Goal: Complete application form: Complete application form

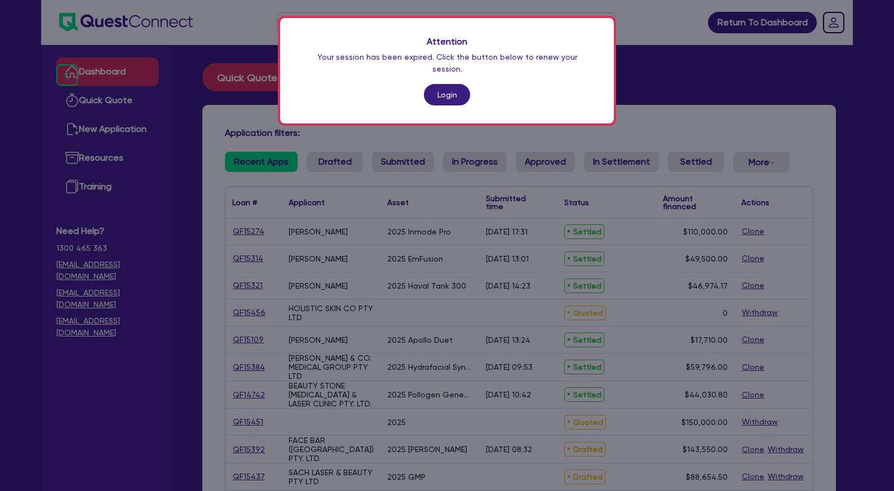
click at [449, 84] on link "Login" at bounding box center [447, 94] width 46 height 21
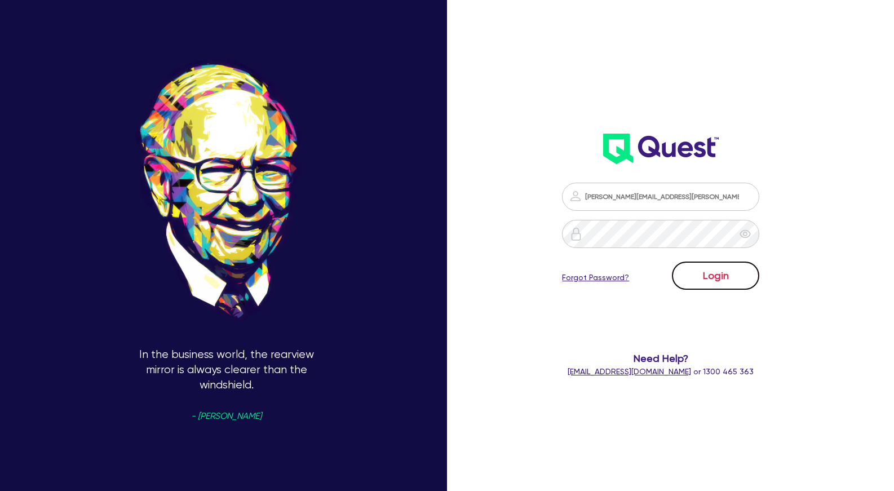
click at [705, 278] on button "Login" at bounding box center [715, 276] width 87 height 28
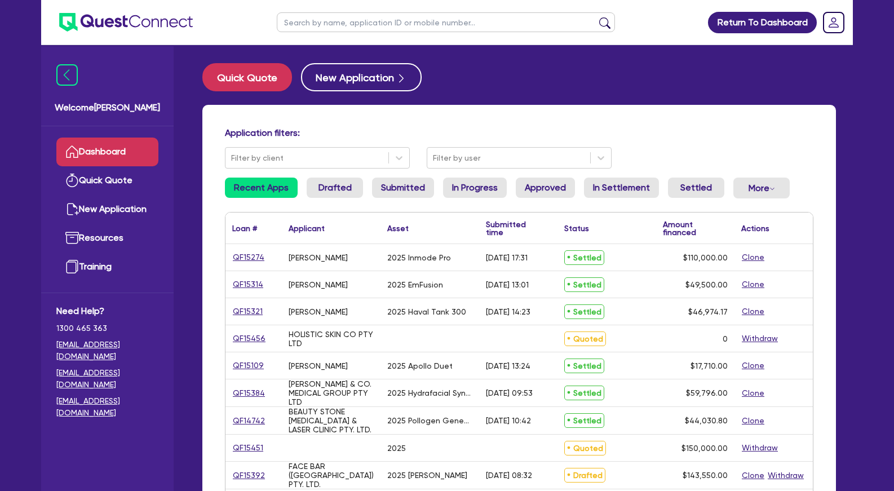
click at [379, 27] on input "text" at bounding box center [446, 22] width 338 height 20
type input "holistic"
click at [596, 17] on button "submit" at bounding box center [605, 25] width 18 height 16
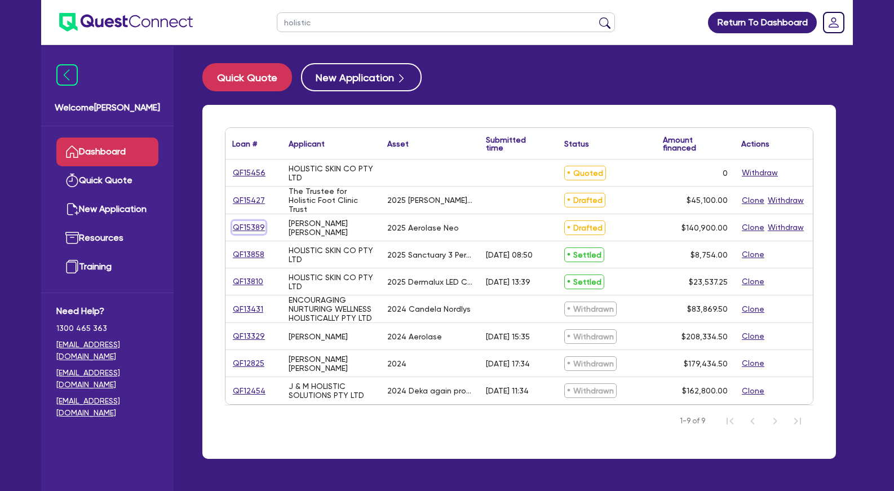
click at [257, 227] on link "QF15389" at bounding box center [248, 227] width 33 height 13
select select "Other"
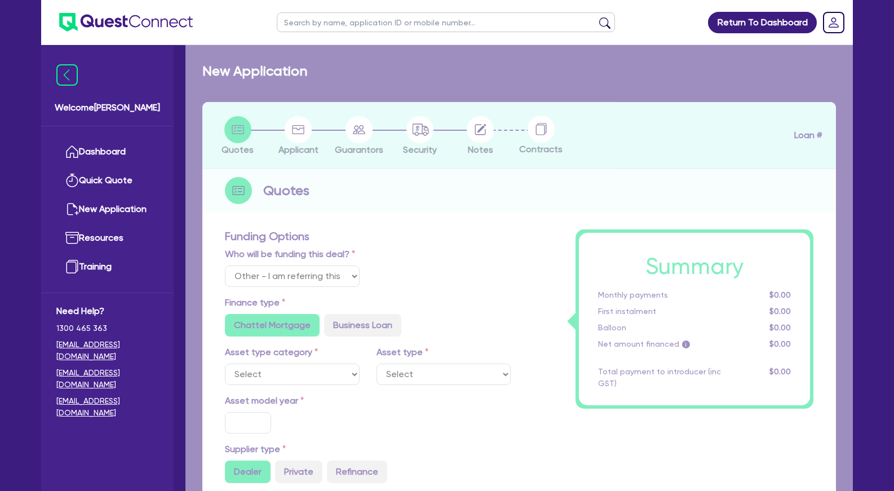
select select "TERTIARY_ASSETS"
type input "2025"
radio input "true"
type input "207,900"
type input "67,000"
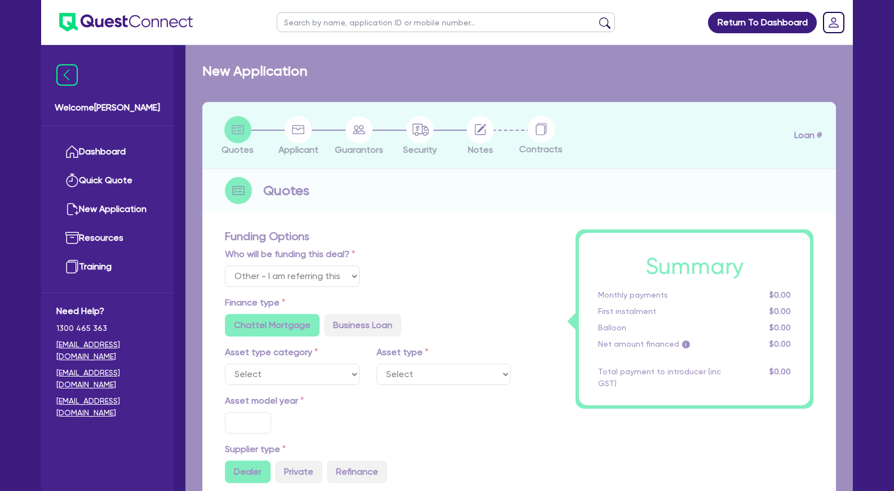
type input "4"
type input "5,636"
type input "10.45"
radio input "false"
radio input "true"
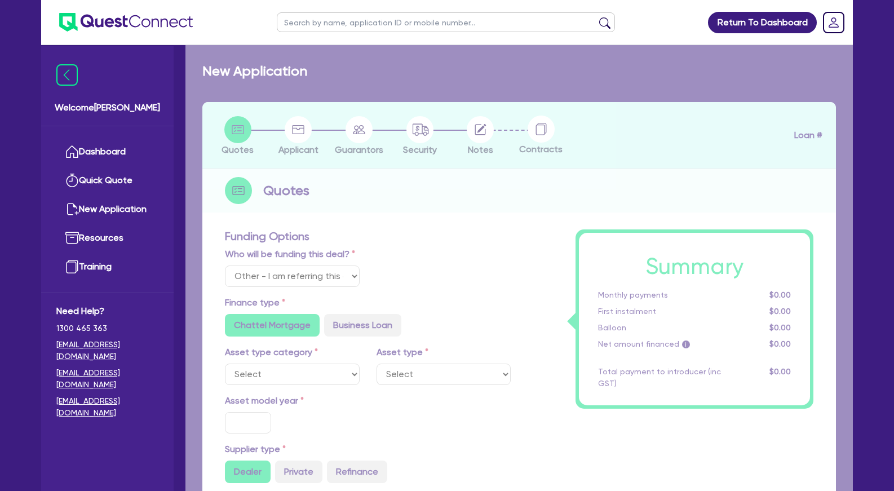
radio input "false"
radio input "true"
select select "BEAUTY_EQUIPMENT"
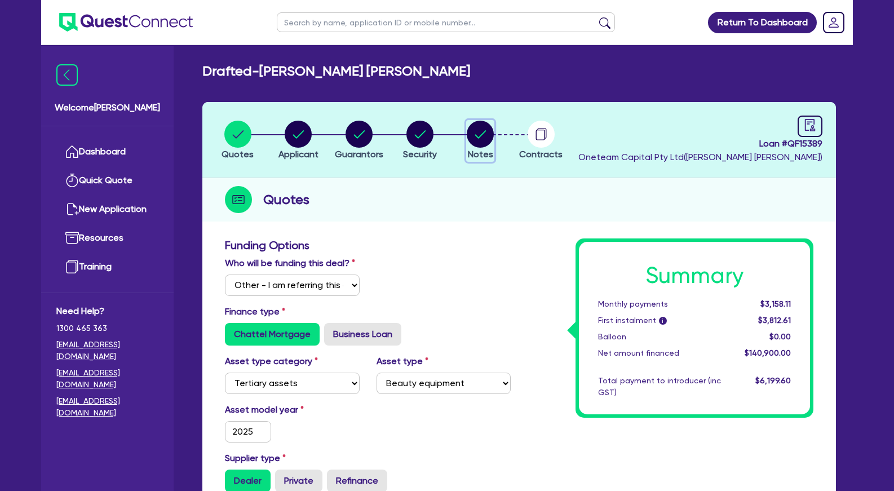
click at [474, 132] on circle "button" at bounding box center [480, 134] width 27 height 27
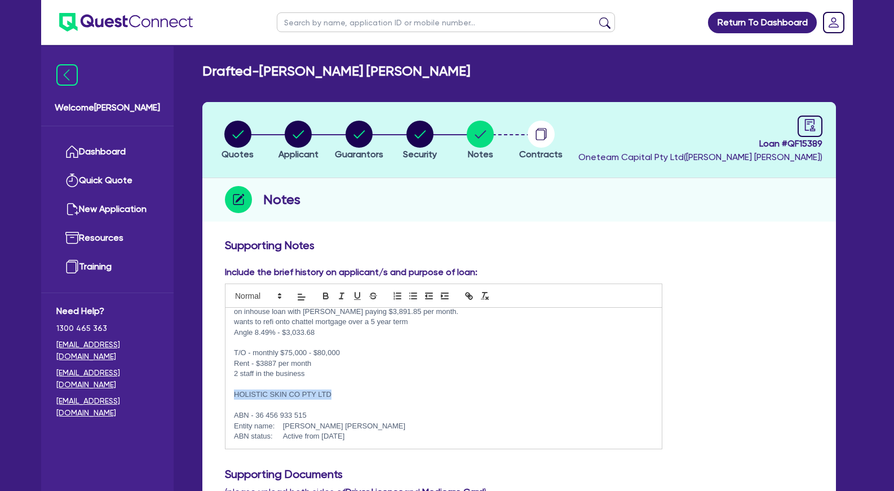
drag, startPoint x: 342, startPoint y: 392, endPoint x: 232, endPoint y: 395, distance: 110.0
click at [232, 395] on div "on inhouse loan with phil paying $3,891.85 per month. wants to refi onto chatte…" at bounding box center [444, 378] width 436 height 141
copy p "HOLISTIC SKIN CO PTY LTD"
click at [261, 404] on p at bounding box center [443, 405] width 419 height 10
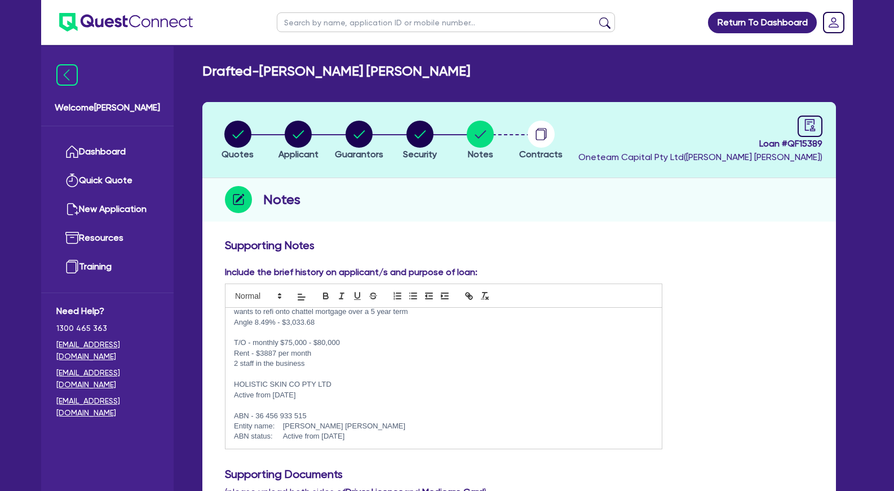
click at [376, 436] on p "ABN status: Active from 01 Nov 2022" at bounding box center [443, 436] width 419 height 10
click at [299, 136] on circle "button" at bounding box center [298, 134] width 27 height 27
select select "SOLE_TRADER"
select select "HEALTH_BEAUTY"
select select "HAIR_BEAUTY_SALONS"
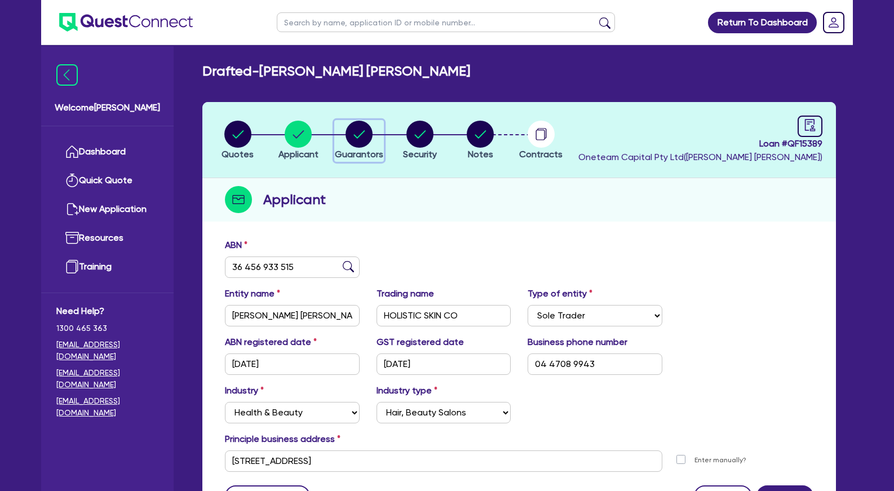
click at [352, 142] on circle "button" at bounding box center [359, 134] width 27 height 27
select select "MRS"
select select "VIC"
select select "DE_FACTO"
select select "CASH"
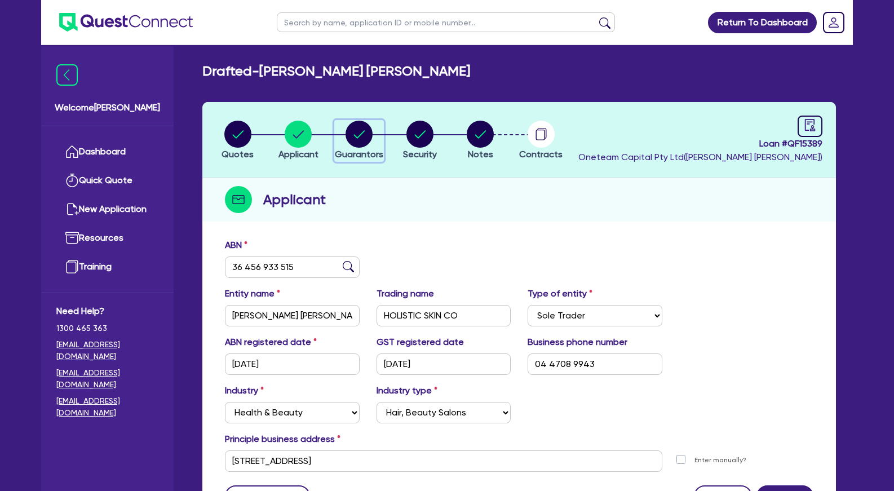
select select "VEHICLE"
select select "OTHER"
select select "EQUIPMENT_LOAN"
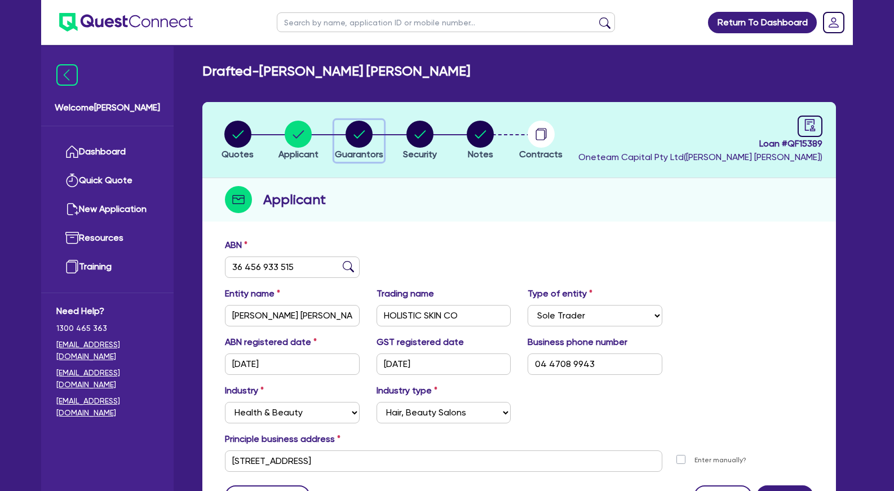
select select "EQUIPMENT_LOAN"
select select "OTHER"
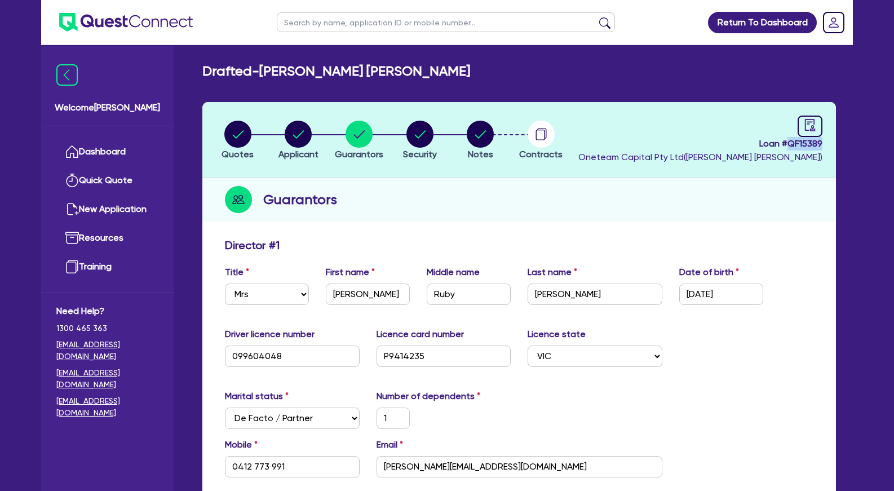
drag, startPoint x: 826, startPoint y: 141, endPoint x: 788, endPoint y: 142, distance: 38.3
click at [788, 142] on header "Quotes Applicant Guarantors Security Notes Contracts Loan # QF15389 Oneteam Cap…" at bounding box center [519, 140] width 634 height 76
copy span "QF15389"
click at [305, 139] on circle "button" at bounding box center [298, 134] width 27 height 27
select select "SOLE_TRADER"
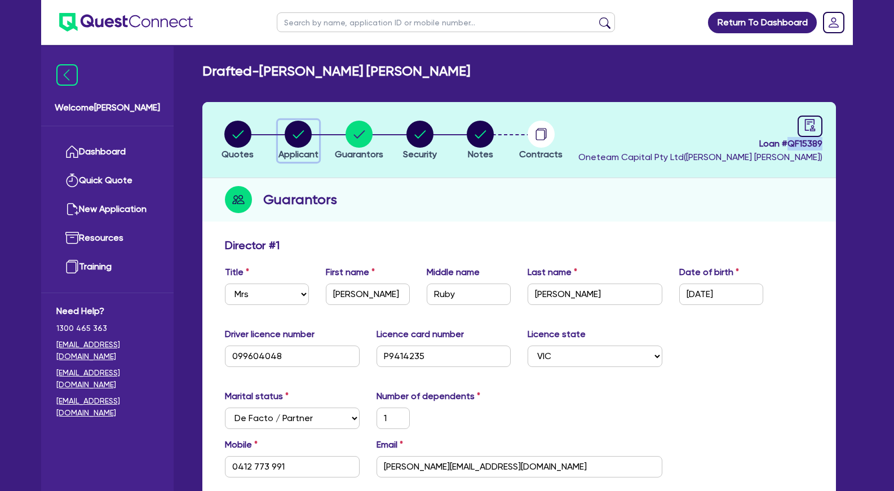
select select "HEALTH_BEAUTY"
select select "HAIR_BEAUTY_SALONS"
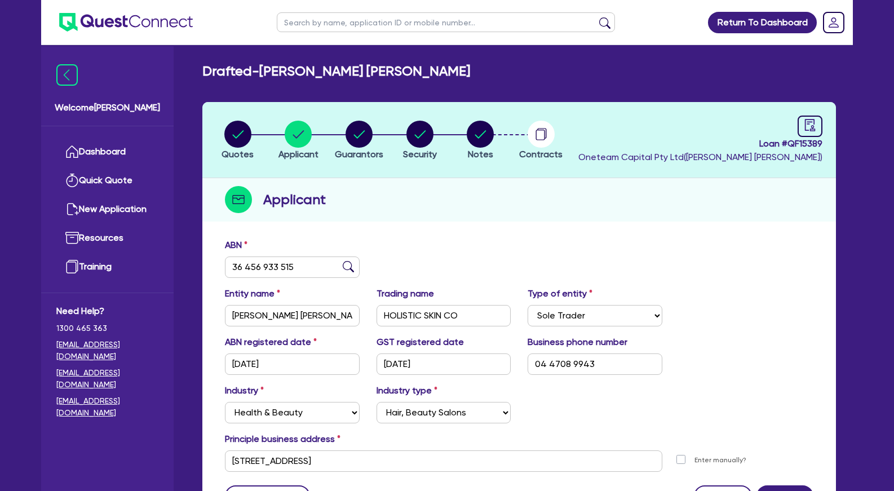
click at [329, 26] on input "text" at bounding box center [446, 22] width 338 height 20
type input "myskin"
click button "submit" at bounding box center [605, 25] width 18 height 16
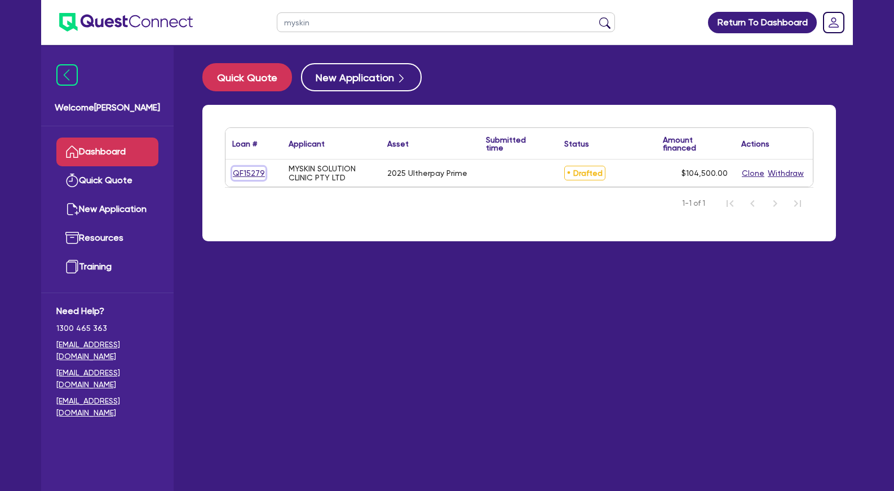
click at [251, 173] on link "QF15279" at bounding box center [248, 173] width 33 height 13
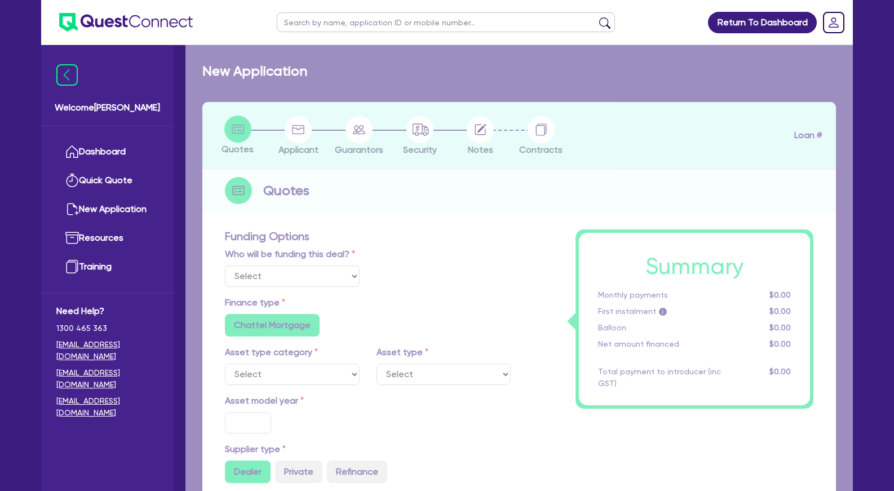
select select "Other"
select select "TERTIARY_ASSETS"
type input "2025"
radio input "true"
type input "104,500"
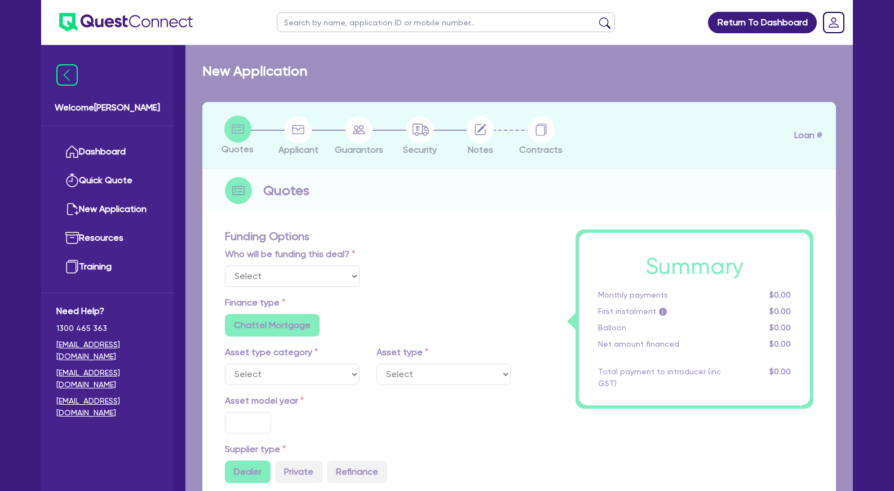
type input "4"
type input "4,180"
type input "8.49"
radio input "false"
type input "900"
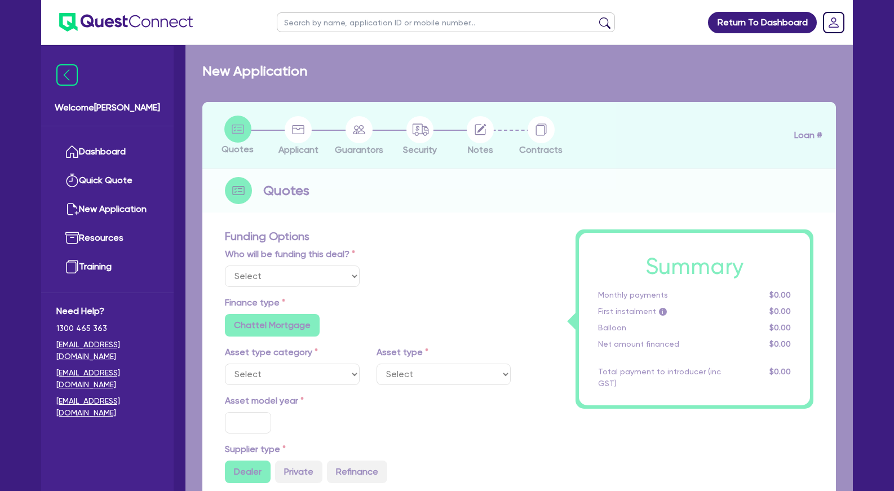
radio input "false"
select select "BEAUTY_EQUIPMENT"
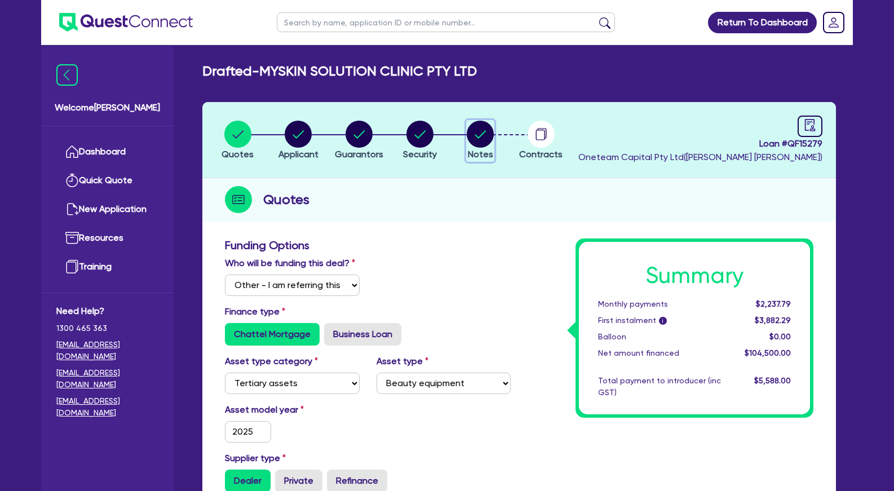
click at [485, 140] on circle "button" at bounding box center [480, 134] width 27 height 27
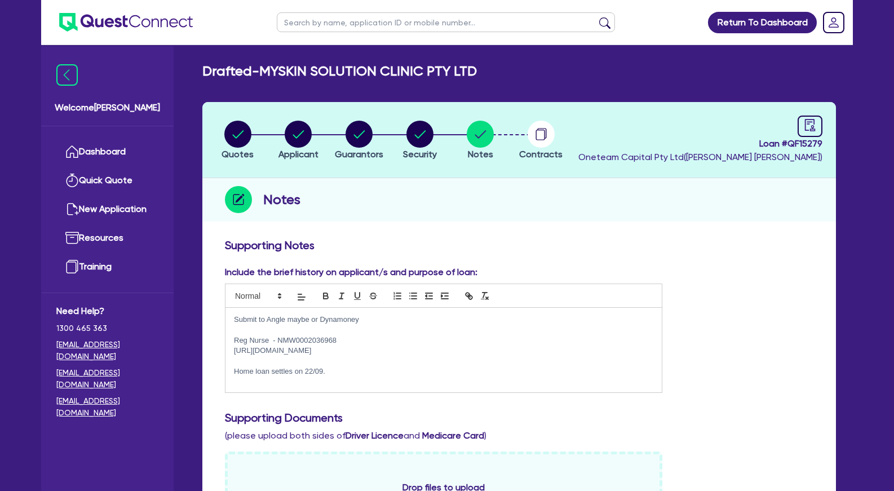
click at [280, 329] on p at bounding box center [443, 330] width 419 height 10
click at [364, 134] on circle "button" at bounding box center [359, 134] width 27 height 27
select select "MRS"
select select "[GEOGRAPHIC_DATA]"
select select "DE_FACTO"
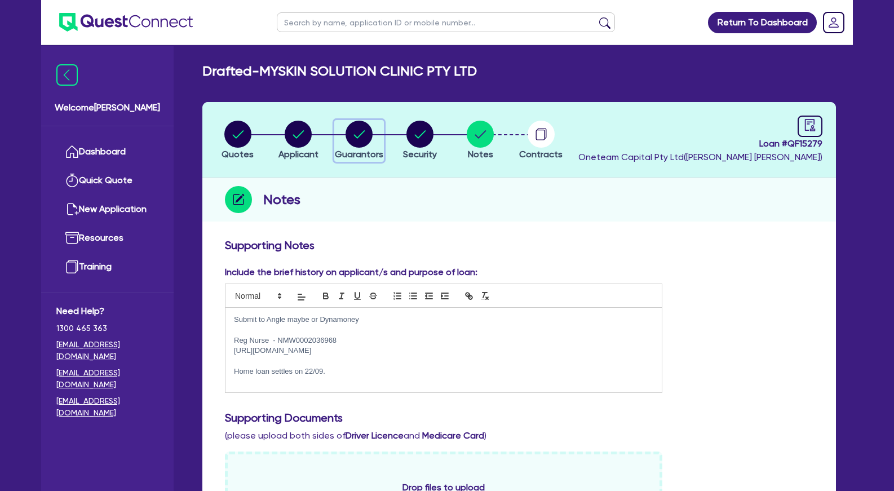
select select "PROPERTY"
select select "CASH"
select select "VEHICLE"
select select "OTHER"
select select "MORTGAGE"
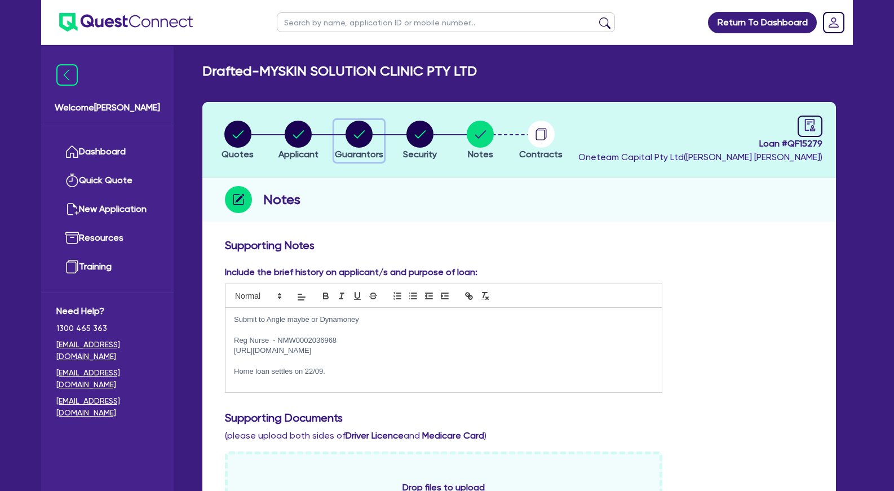
select select "VEHICLE_LOAN"
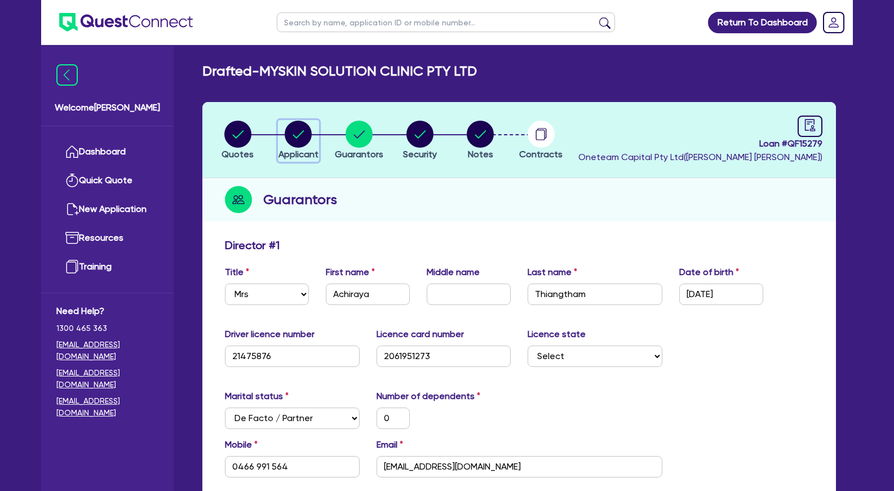
click at [295, 132] on circle "button" at bounding box center [298, 134] width 27 height 27
select select "COMPANY"
select select "HEALTH_BEAUTY"
select select "HAIR_BEAUTY_SALONS"
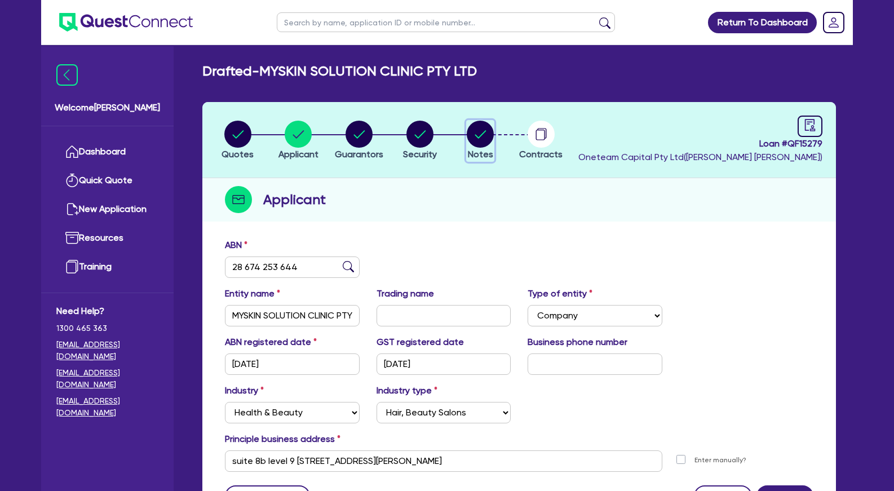
click at [488, 135] on circle "button" at bounding box center [480, 134] width 27 height 27
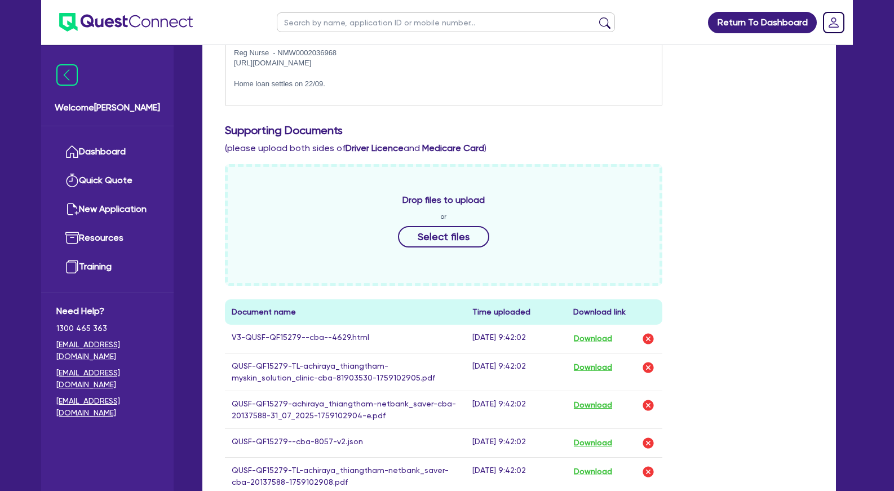
scroll to position [518, 0]
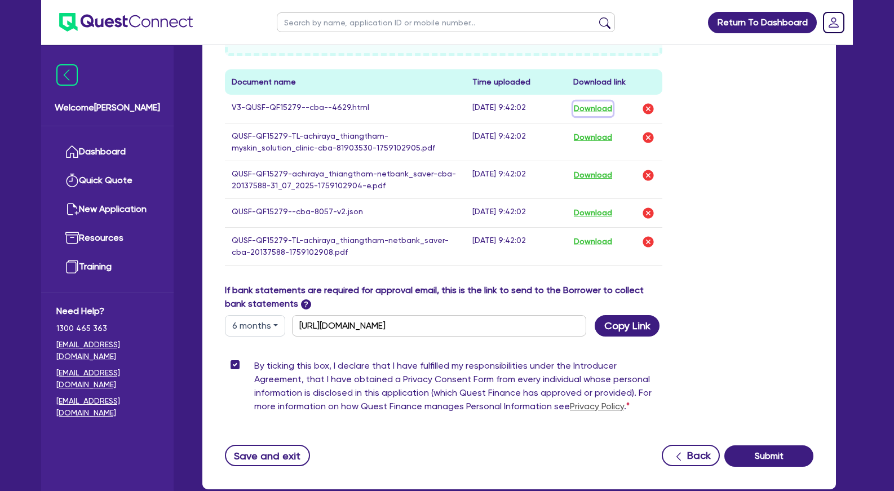
click at [599, 110] on button "Download" at bounding box center [592, 108] width 39 height 15
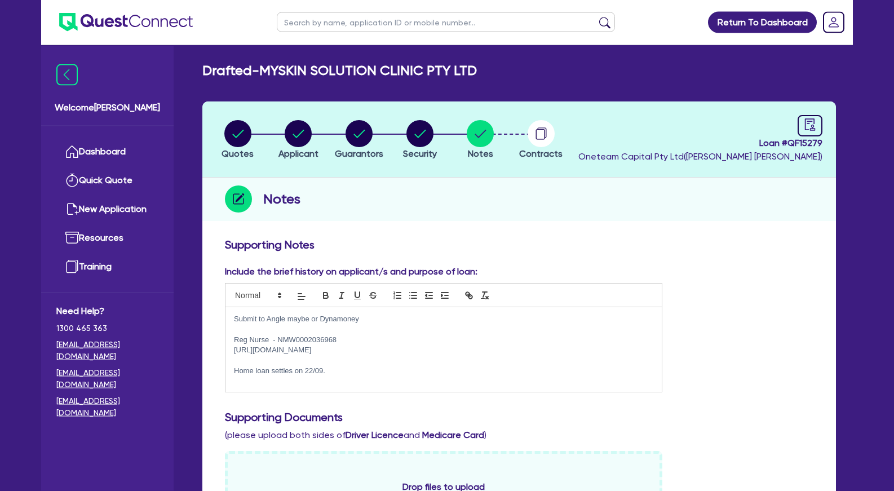
scroll to position [0, 0]
drag, startPoint x: 388, startPoint y: 351, endPoint x: 233, endPoint y: 341, distance: 154.8
click at [233, 341] on div "Submit to Angle maybe or Dynamoney Reg Nurse - NMW0002036968 https://www.myskin…" at bounding box center [444, 350] width 436 height 85
copy div "Reg Nurse - NMW0002036968 https://www.myskinsolutionclinic.com.au/"
click at [295, 128] on circle "button" at bounding box center [298, 134] width 27 height 27
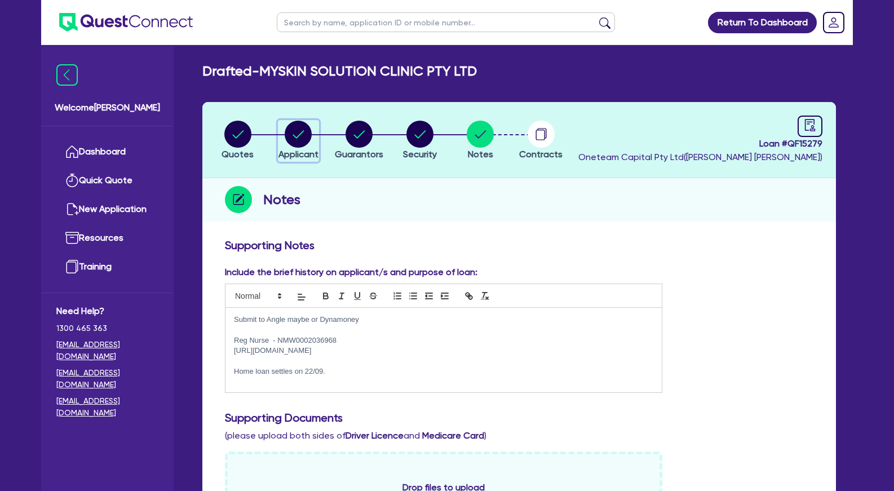
select select "COMPANY"
select select "HEALTH_BEAUTY"
select select "HAIR_BEAUTY_SALONS"
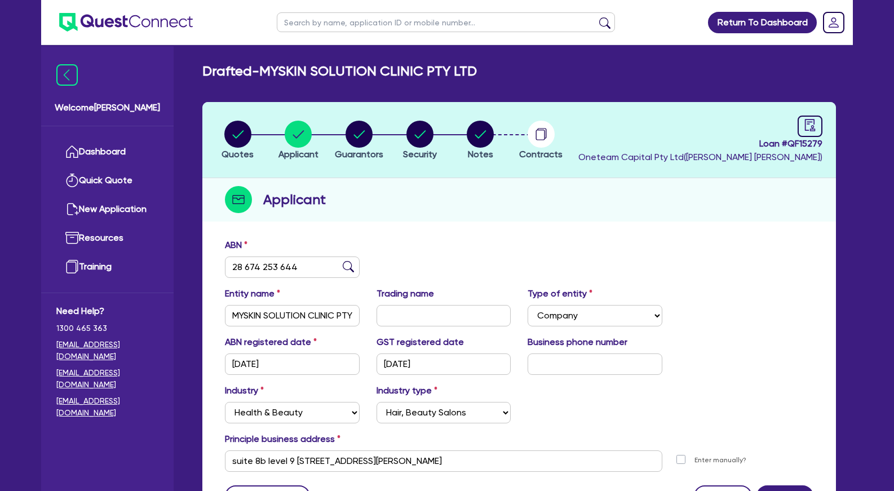
click at [340, 68] on h2 "Drafted - MYSKIN SOLUTION CLINIC PTY LTD" at bounding box center [339, 71] width 275 height 16
copy h2 "Drafted -"
click at [264, 267] on input "28 674 253 644" at bounding box center [292, 267] width 135 height 21
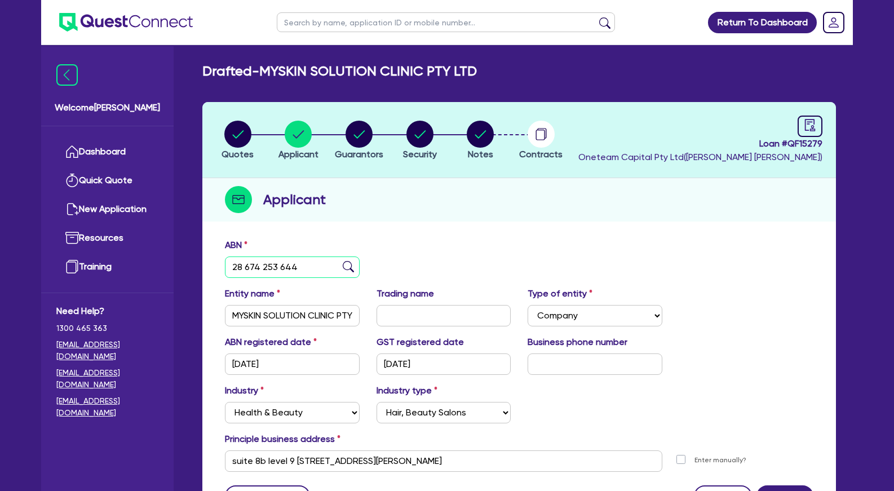
click at [264, 267] on input "28 674 253 644" at bounding box center [292, 267] width 135 height 21
click at [812, 121] on icon "audit" at bounding box center [810, 125] width 12 height 12
select select "DRAFTED_NEW"
select select "Other"
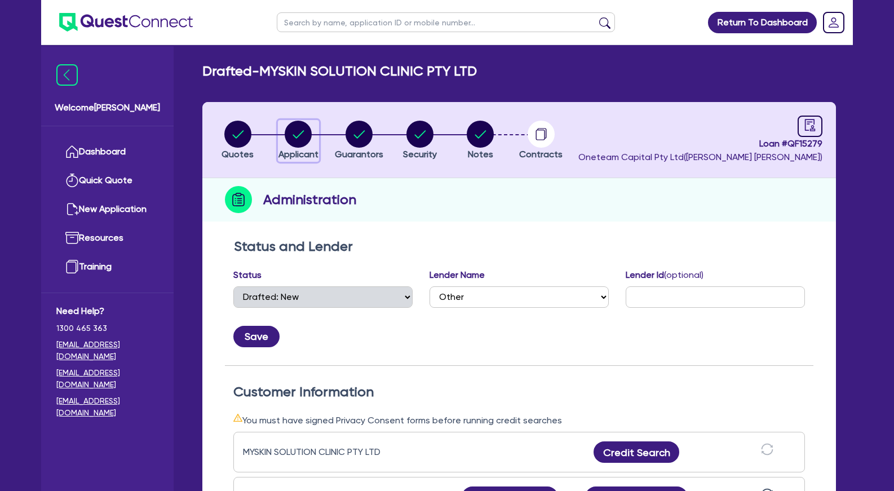
click at [309, 127] on circle "button" at bounding box center [298, 134] width 27 height 27
select select "COMPANY"
select select "HEALTH_BEAUTY"
select select "HAIR_BEAUTY_SALONS"
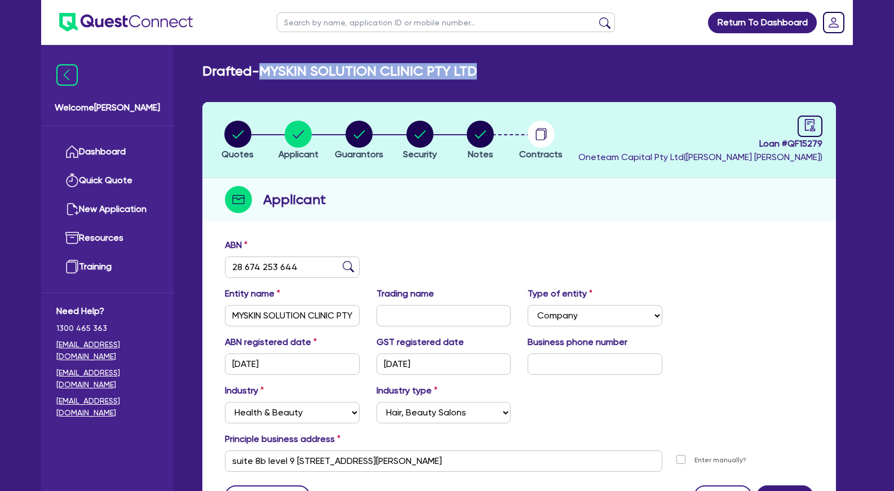
drag, startPoint x: 272, startPoint y: 70, endPoint x: 493, endPoint y: 69, distance: 221.0
click at [493, 69] on div "Drafted - MYSKIN SOLUTION CLINIC PTY LTD" at bounding box center [519, 71] width 651 height 16
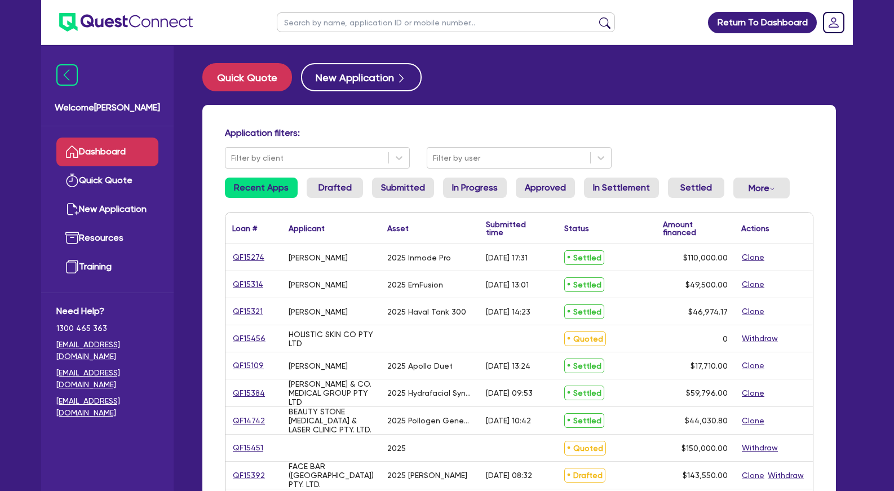
click at [346, 26] on input "text" at bounding box center [446, 22] width 338 height 20
click at [596, 17] on button "submit" at bounding box center [605, 25] width 18 height 16
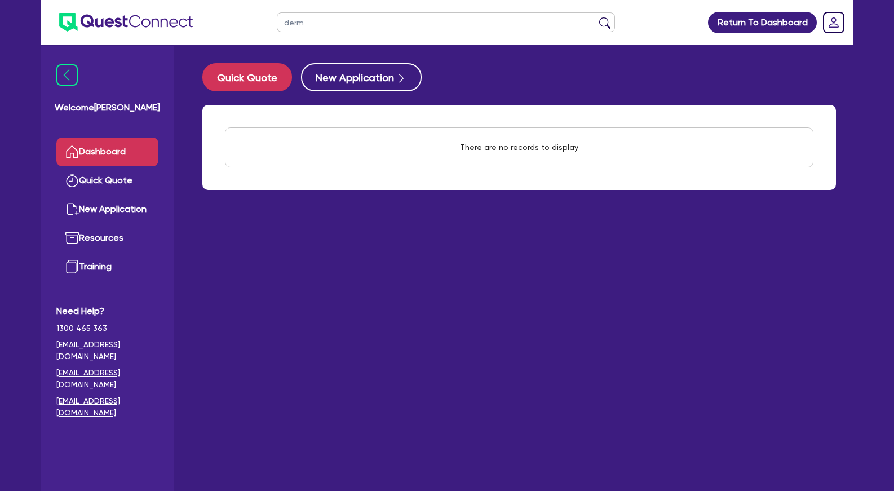
click at [596, 17] on button "submit" at bounding box center [605, 25] width 18 height 16
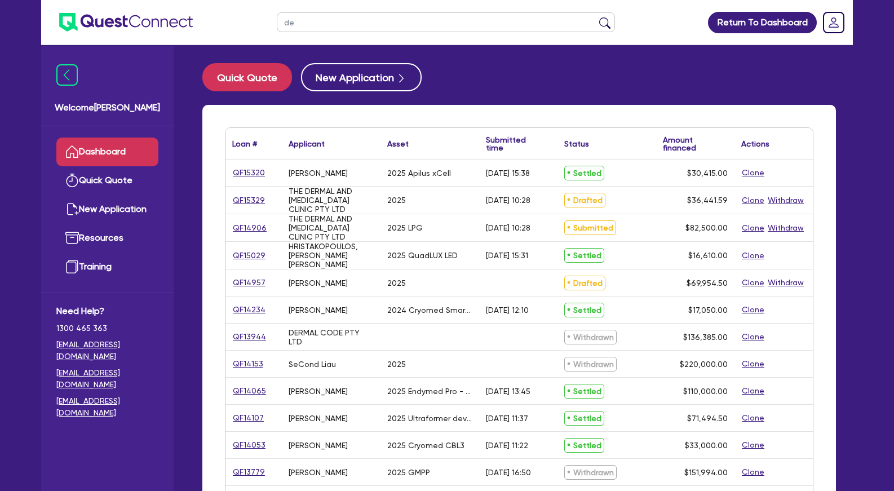
type input "d"
type input "[PERSON_NAME]"
click at [596, 17] on button "submit" at bounding box center [605, 25] width 18 height 16
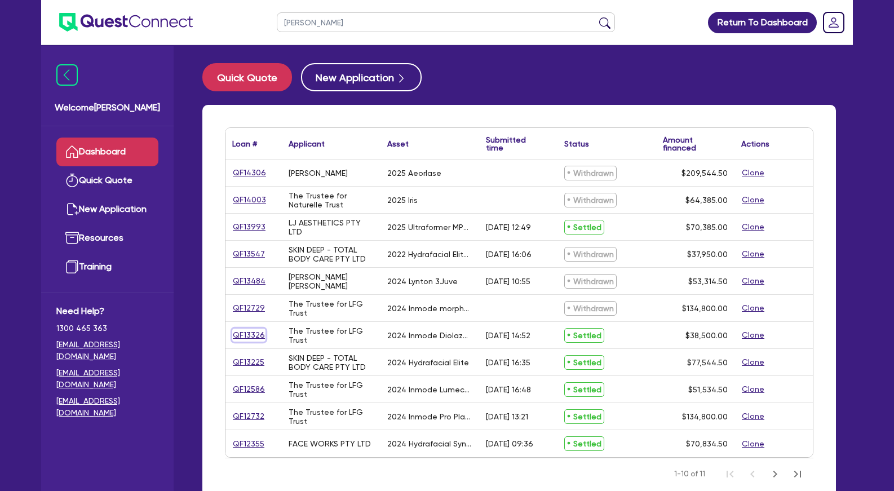
click at [261, 334] on link "QF13326" at bounding box center [248, 335] width 33 height 13
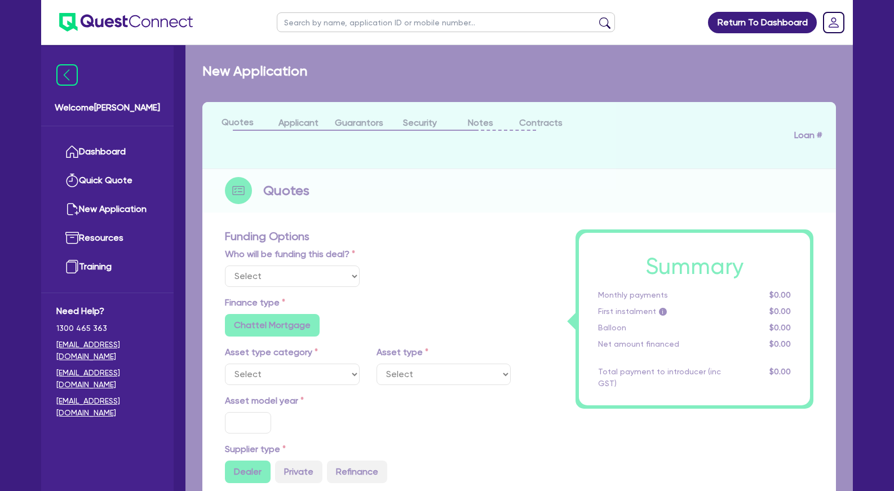
select select "Other"
select select "TERTIARY_ASSETS"
type input "2024"
radio input "true"
type input "38,500"
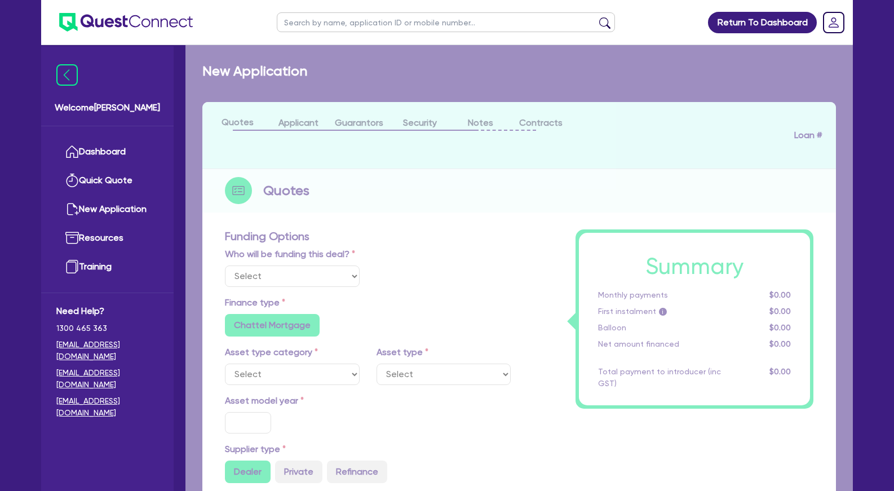
type input "4"
type input "1,540"
type input "11.5"
type input "395"
type input "300"
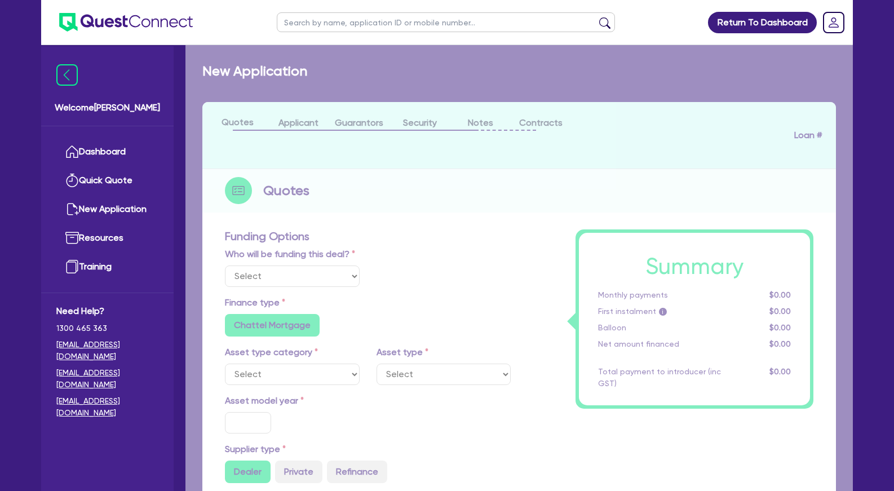
radio input "false"
select select "BEAUTY_EQUIPMENT"
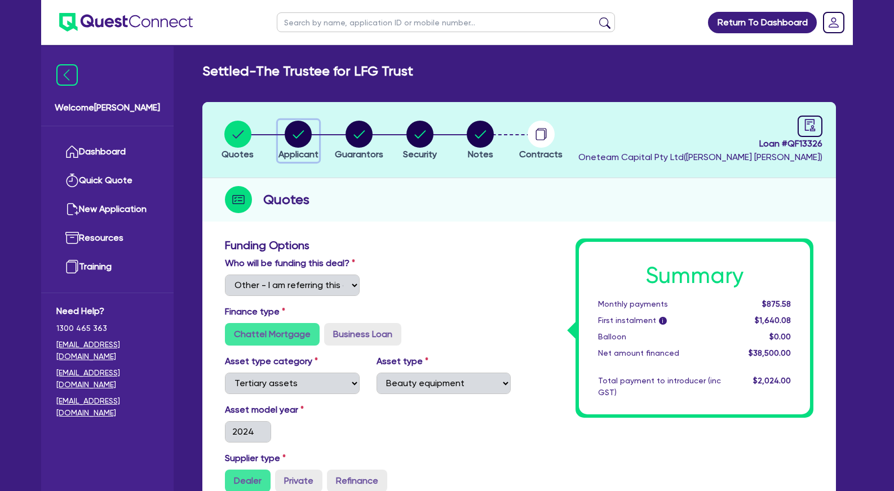
click at [303, 143] on circle "button" at bounding box center [298, 134] width 27 height 27
select select "TRUST"
select select "COMPANY"
select select "HEALTH_BEAUTY"
select select "HAIR_BEAUTY_SALONS"
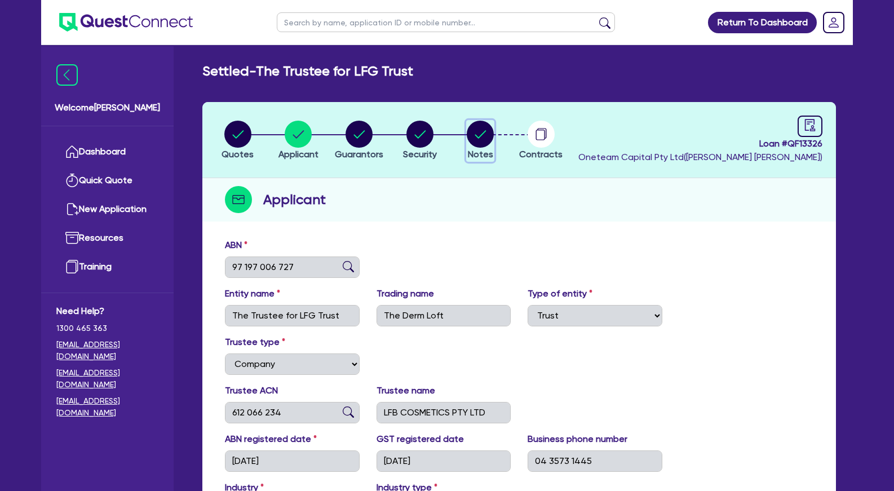
click at [487, 133] on circle "button" at bounding box center [480, 134] width 27 height 27
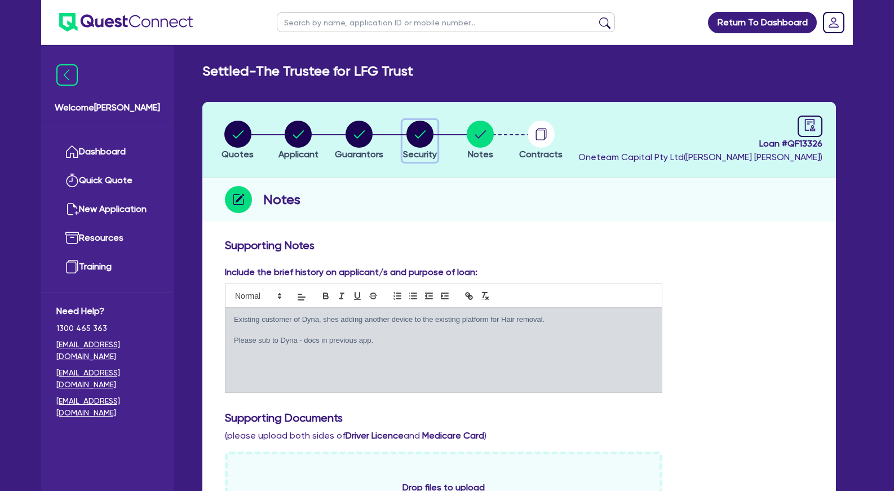
click at [415, 143] on circle "button" at bounding box center [420, 134] width 27 height 27
select select "TERTIARY_ASSETS"
select select "BEAUTY_EQUIPMENT"
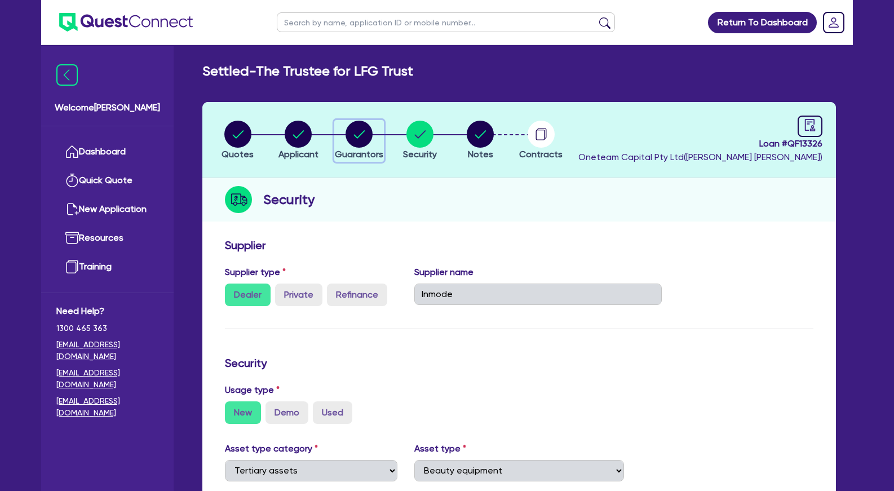
click at [364, 135] on circle "button" at bounding box center [359, 134] width 27 height 27
select select "MRS"
select select "VIC"
select select "MARRIED"
select select "PROPERTY"
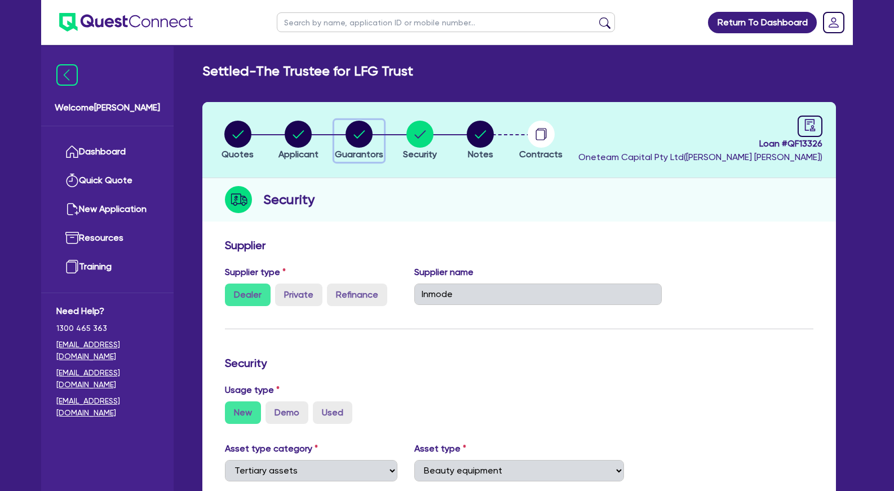
select select "CASH"
select select "VEHICLE"
select select "HOUSEHOLD_PERSONAL"
select select "CASH"
select select "OTHER"
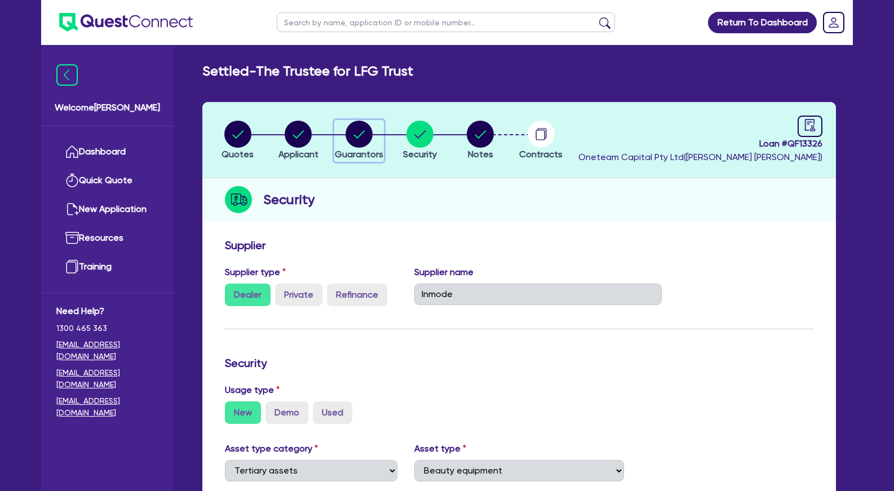
select select "MORTGAGE"
select select "VEHICLE_LOAN"
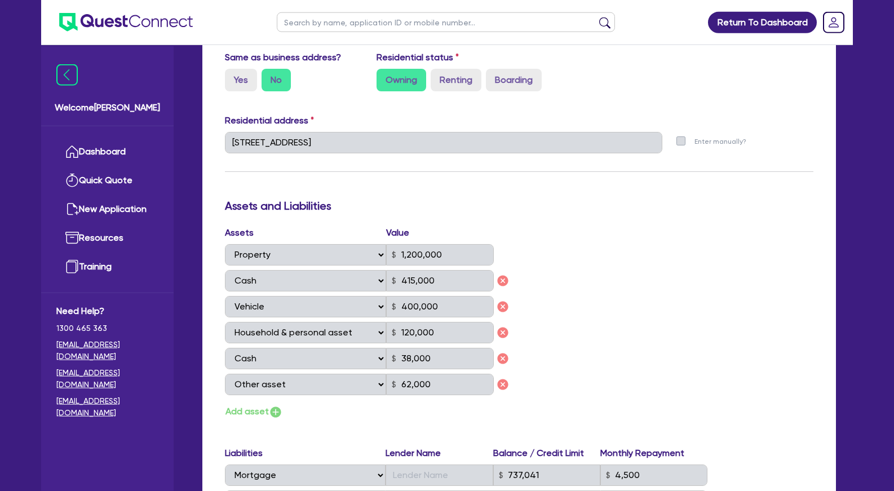
scroll to position [690, 0]
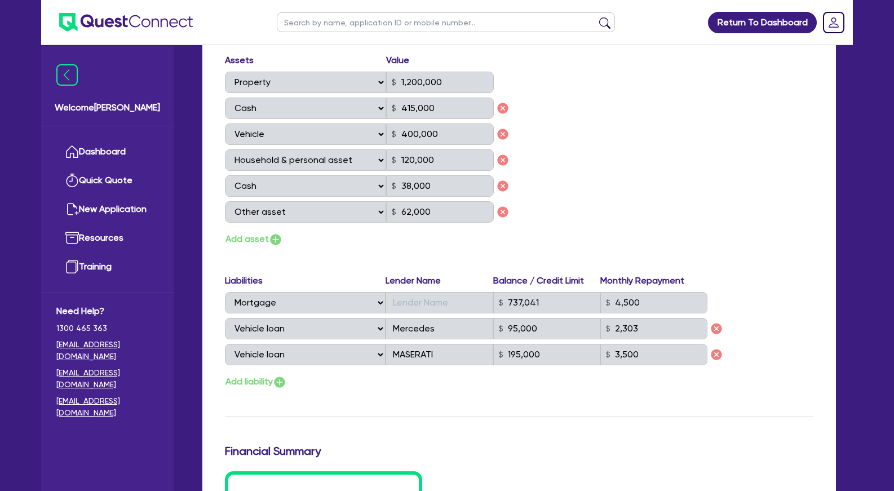
click at [576, 229] on div "Assets Value Select Asset Cash Property Investment property Vehicle Truck Trail…" at bounding box center [520, 150] width 606 height 193
